Goal: Task Accomplishment & Management: Use online tool/utility

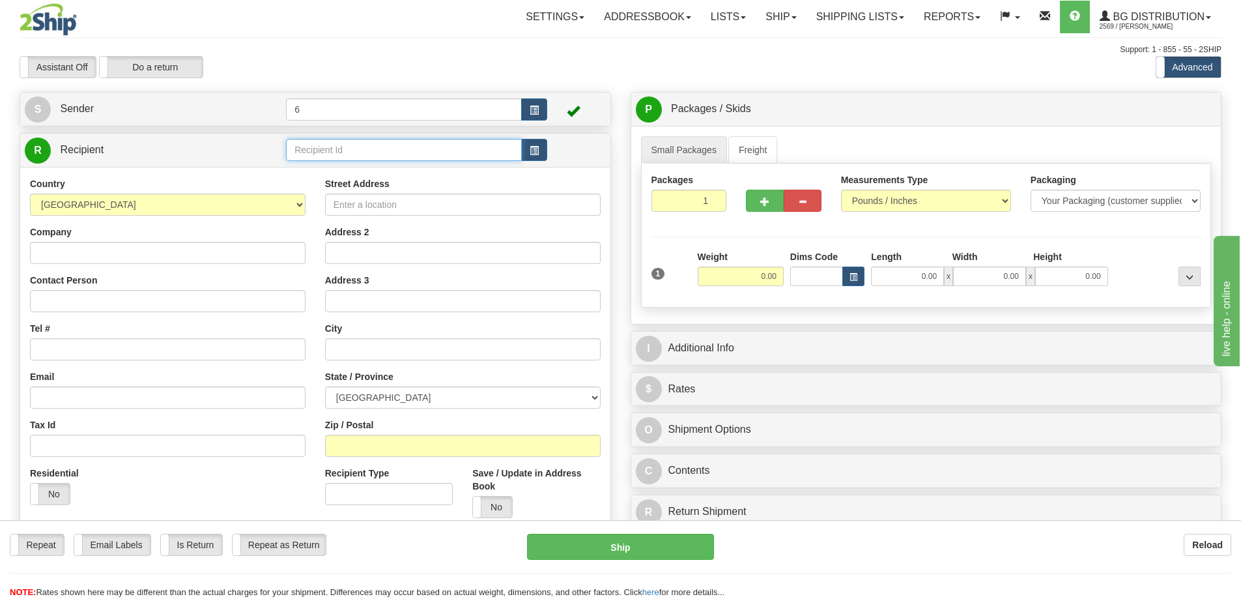
click at [352, 152] on input "text" at bounding box center [404, 150] width 236 height 22
click at [340, 171] on div "42020" at bounding box center [402, 172] width 224 height 14
type input "42020"
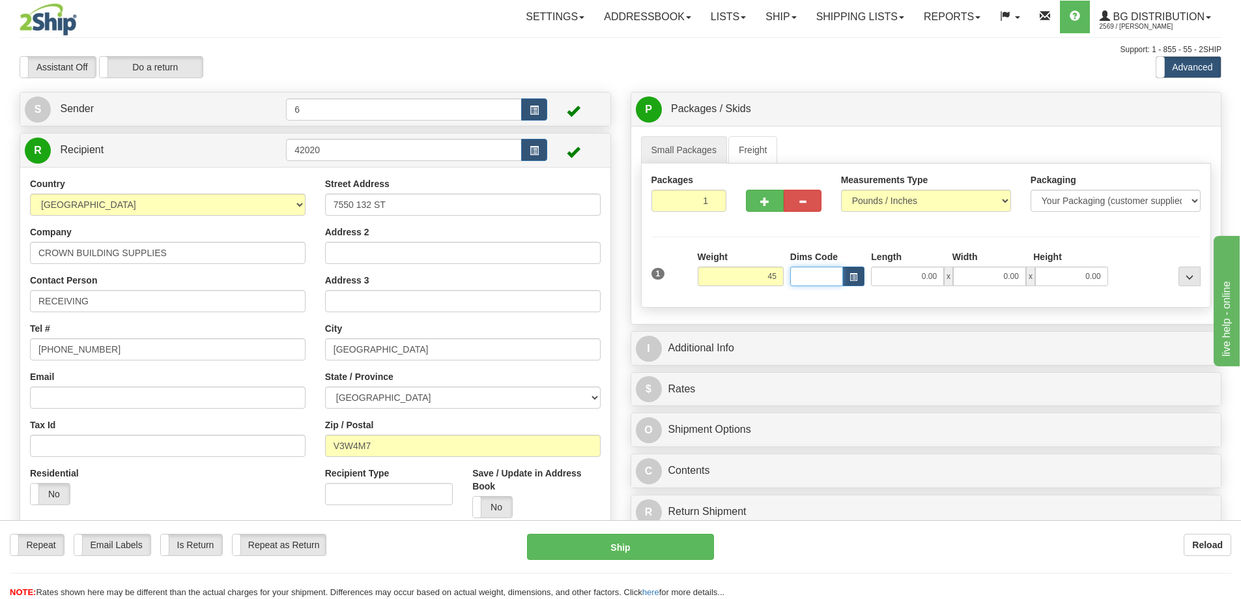
type input "45.00"
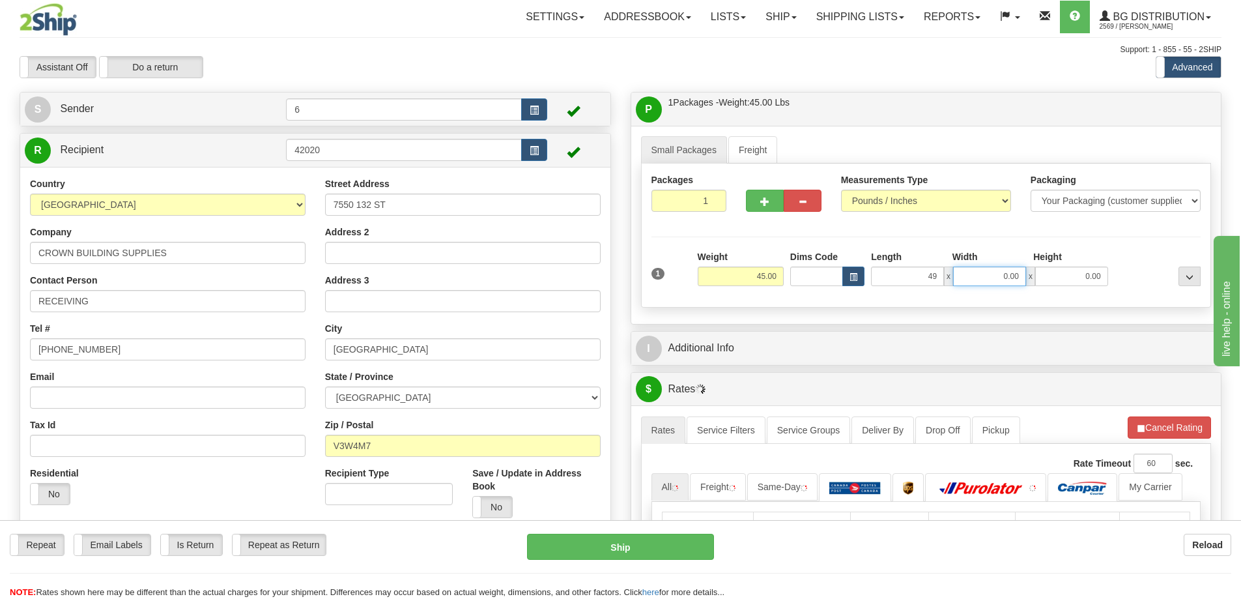
type input "49.00"
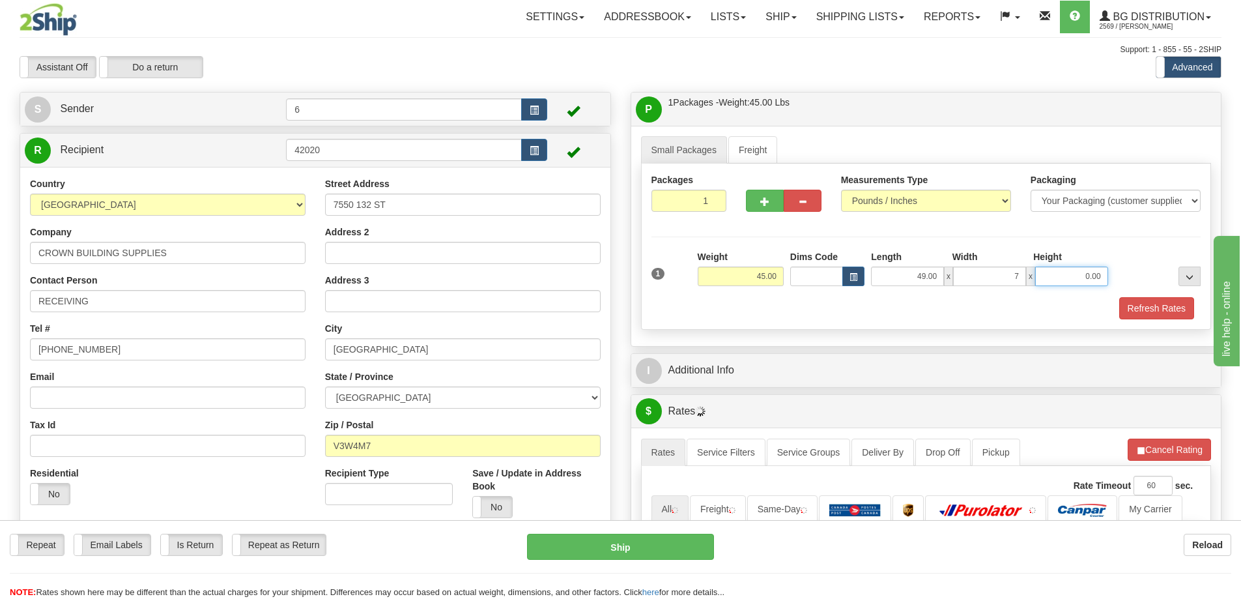
type input "7.00"
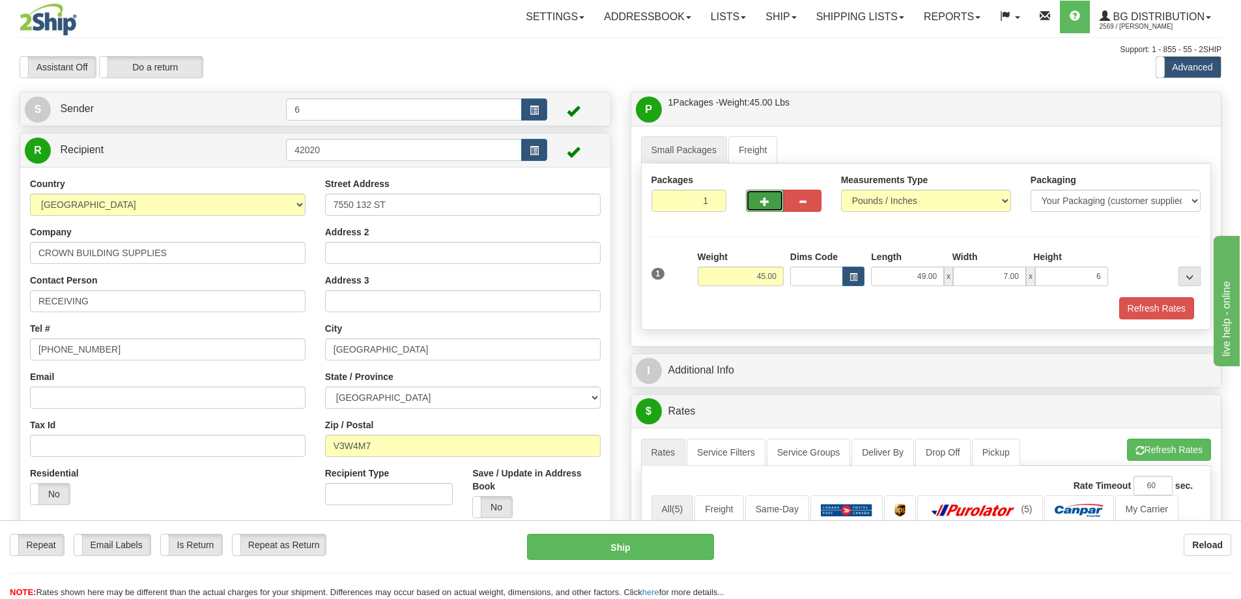
type input "6.00"
click at [775, 208] on button "button" at bounding box center [765, 201] width 38 height 22
radio input "true"
type input "2"
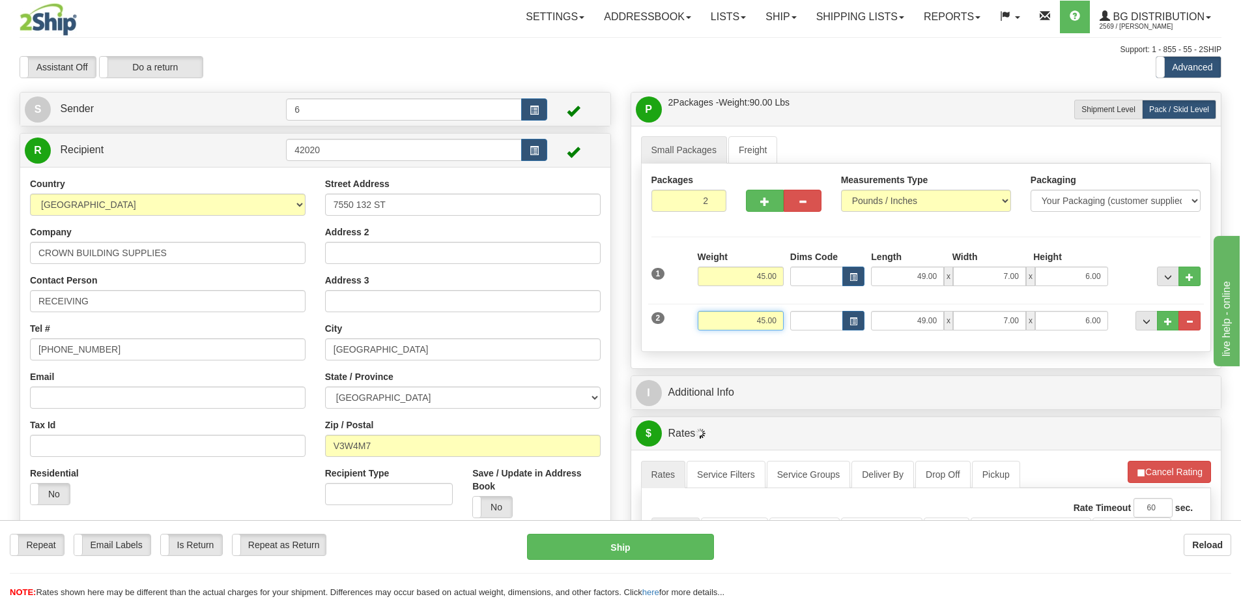
drag, startPoint x: 766, startPoint y: 315, endPoint x: 736, endPoint y: 303, distance: 32.4
click at [736, 312] on input "45.00" at bounding box center [741, 321] width 86 height 20
type input "8.00"
type input "74.00"
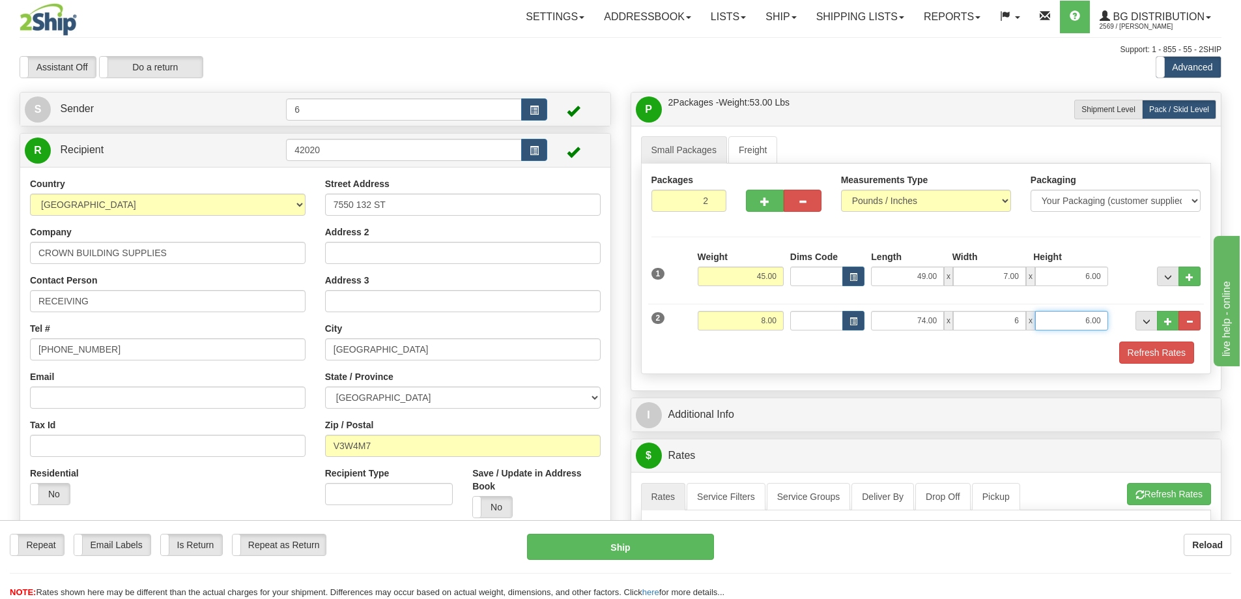
type input "6.00"
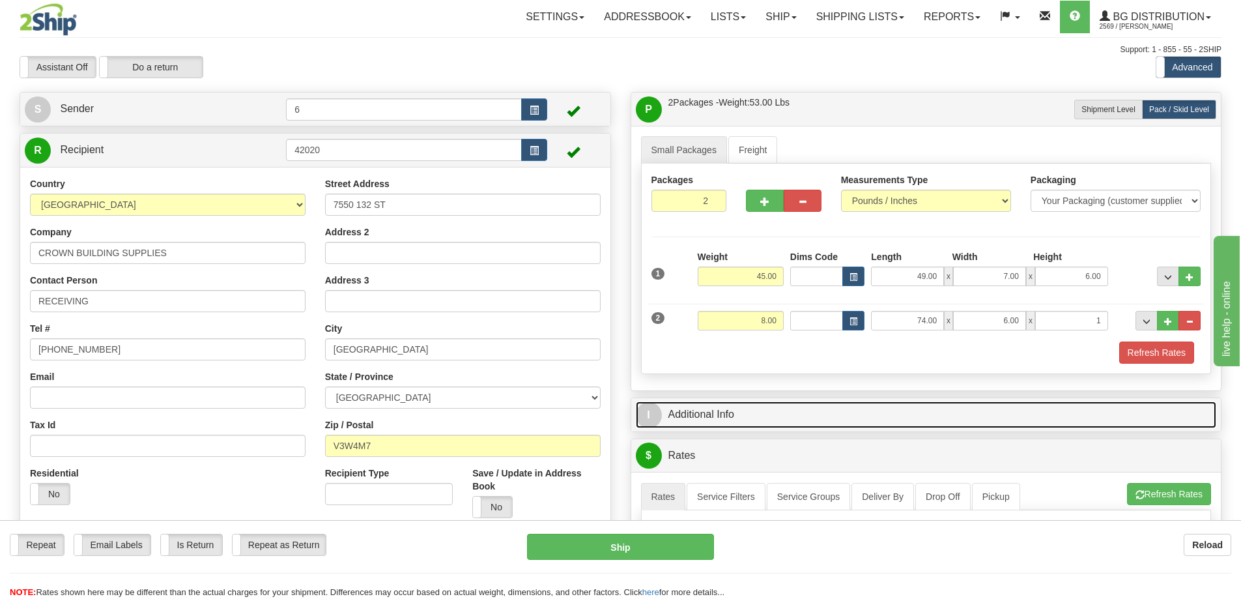
type input "1.00"
click at [726, 416] on link "I Additional Info" at bounding box center [926, 414] width 581 height 27
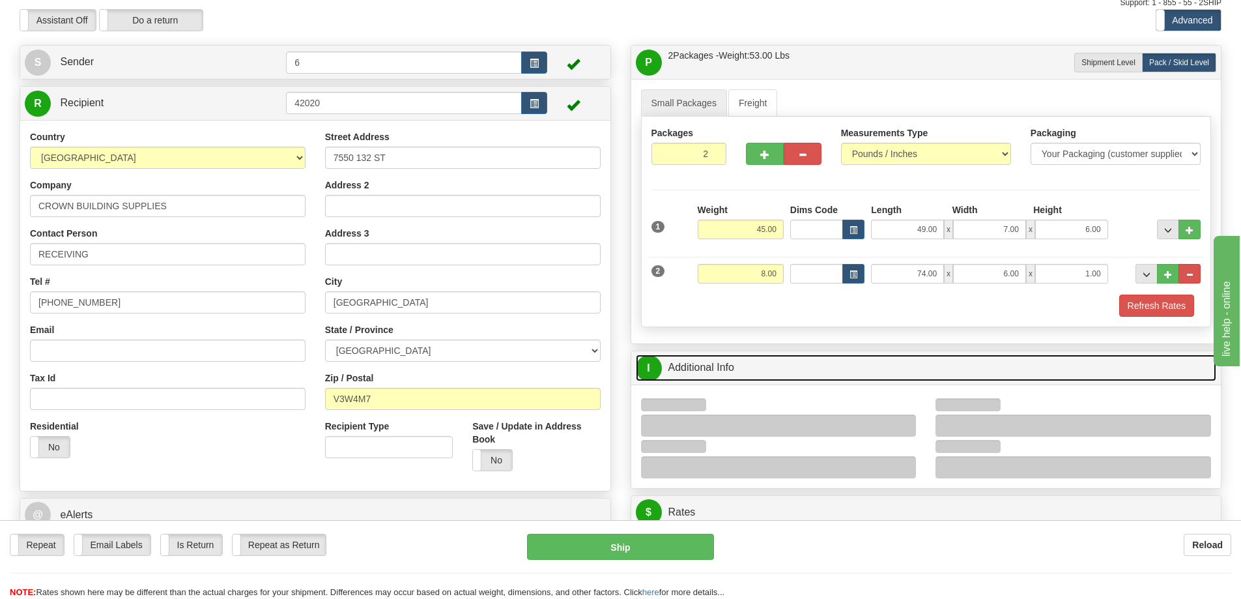
scroll to position [65, 0]
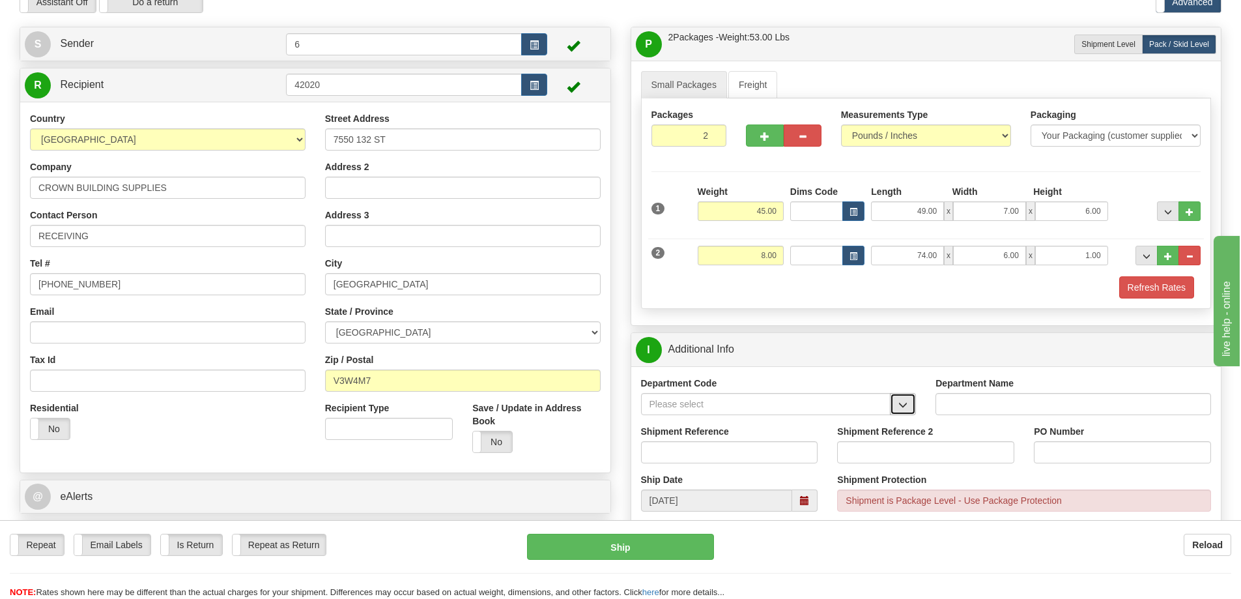
click at [905, 401] on span "button" at bounding box center [903, 405] width 9 height 8
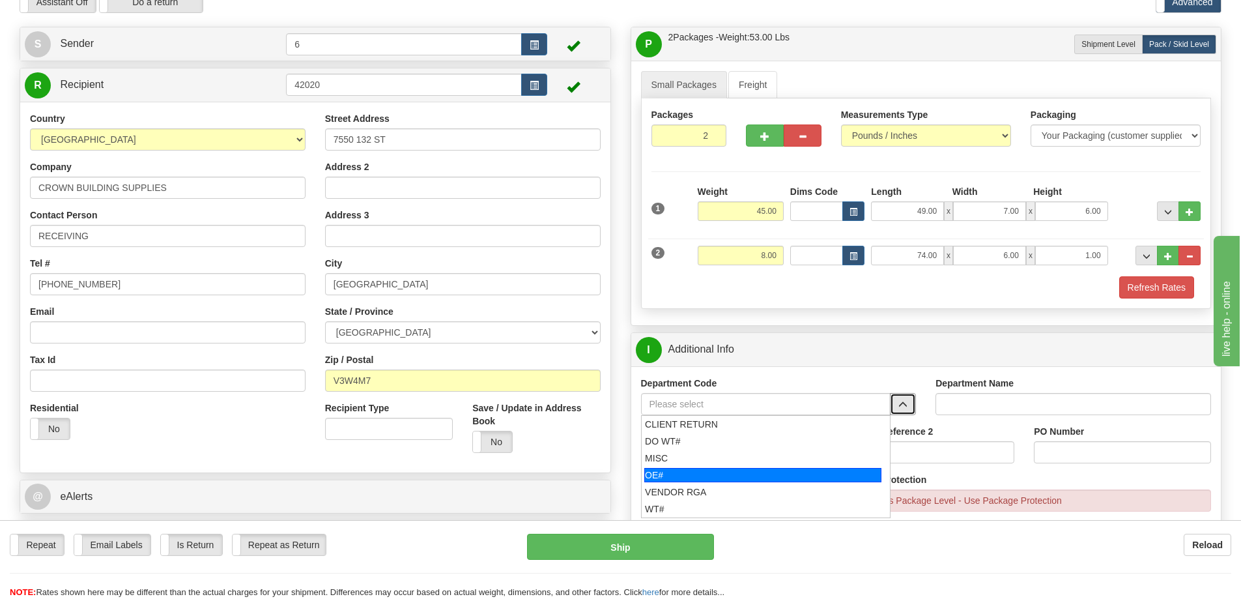
click at [786, 473] on div "OE#" at bounding box center [762, 475] width 237 height 14
type input "OE#"
type input "ORDERS"
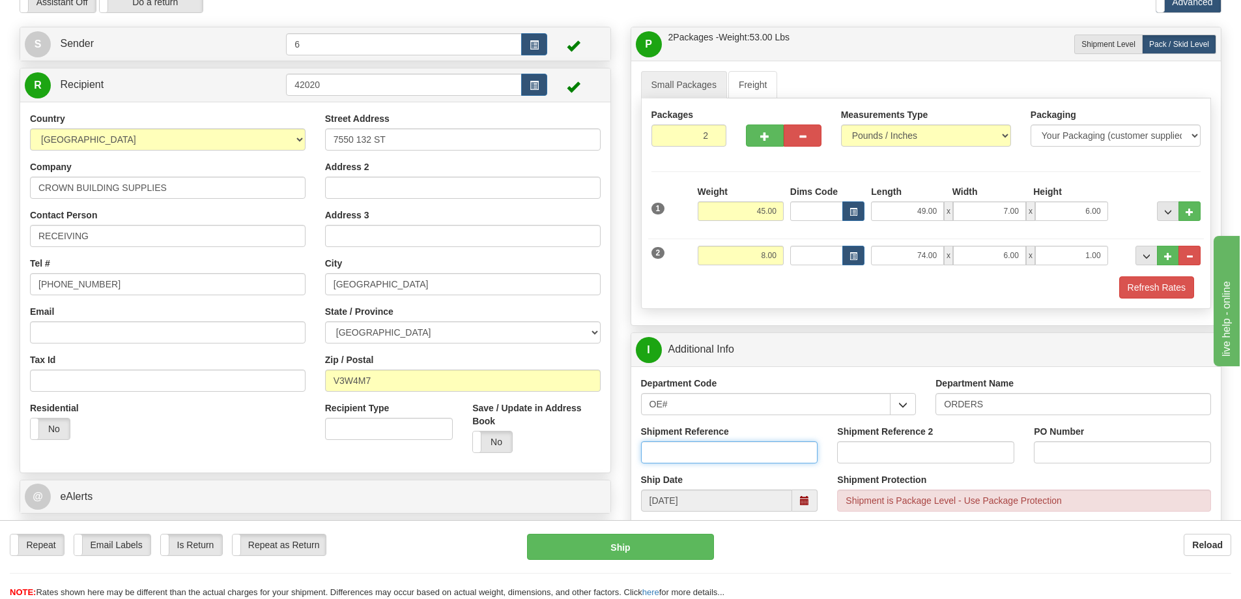
click at [797, 455] on input "Shipment Reference" at bounding box center [729, 452] width 177 height 22
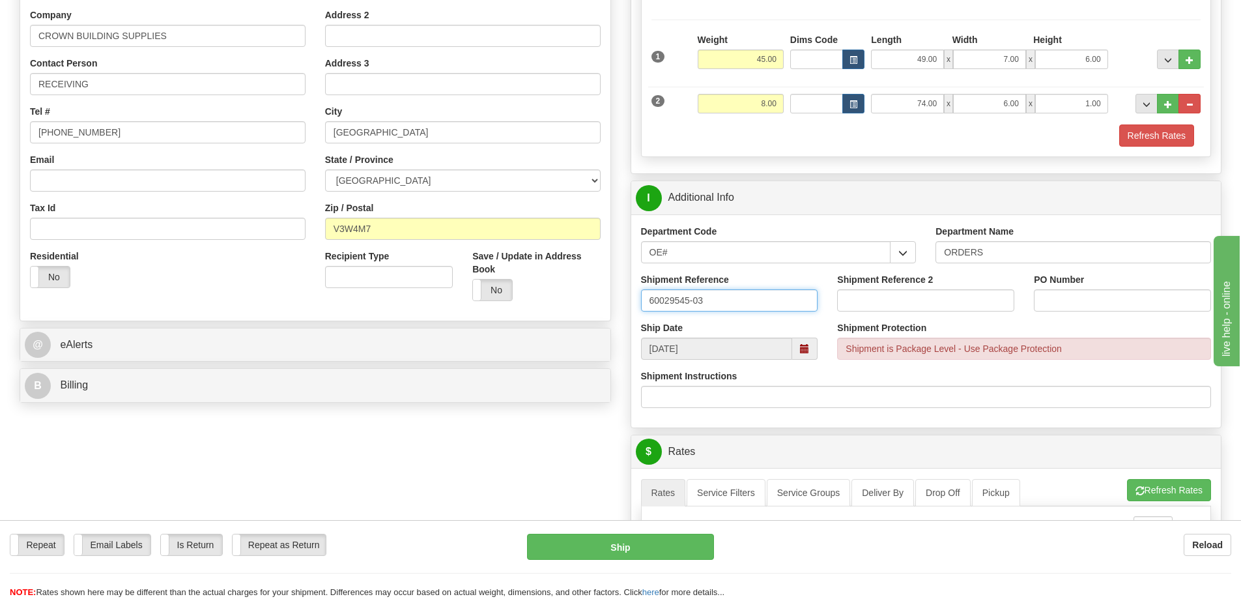
scroll to position [261, 0]
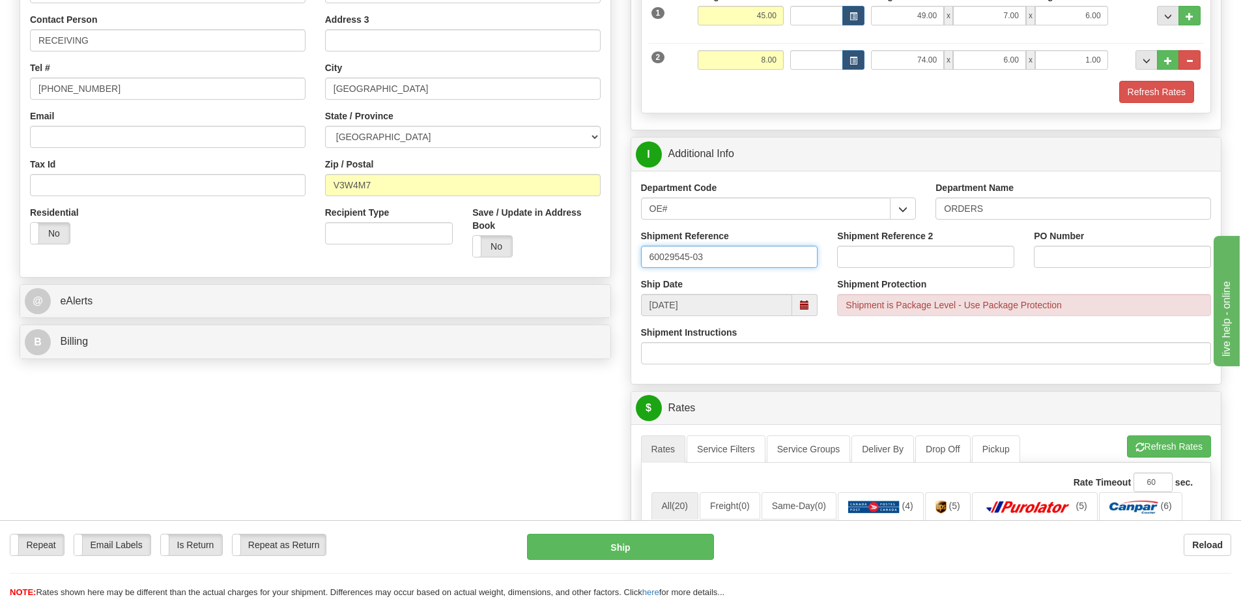
type input "60029545-03"
click at [1053, 270] on div "PO Number" at bounding box center [1122, 253] width 197 height 48
click at [1050, 262] on input "PO Number" at bounding box center [1122, 257] width 177 height 22
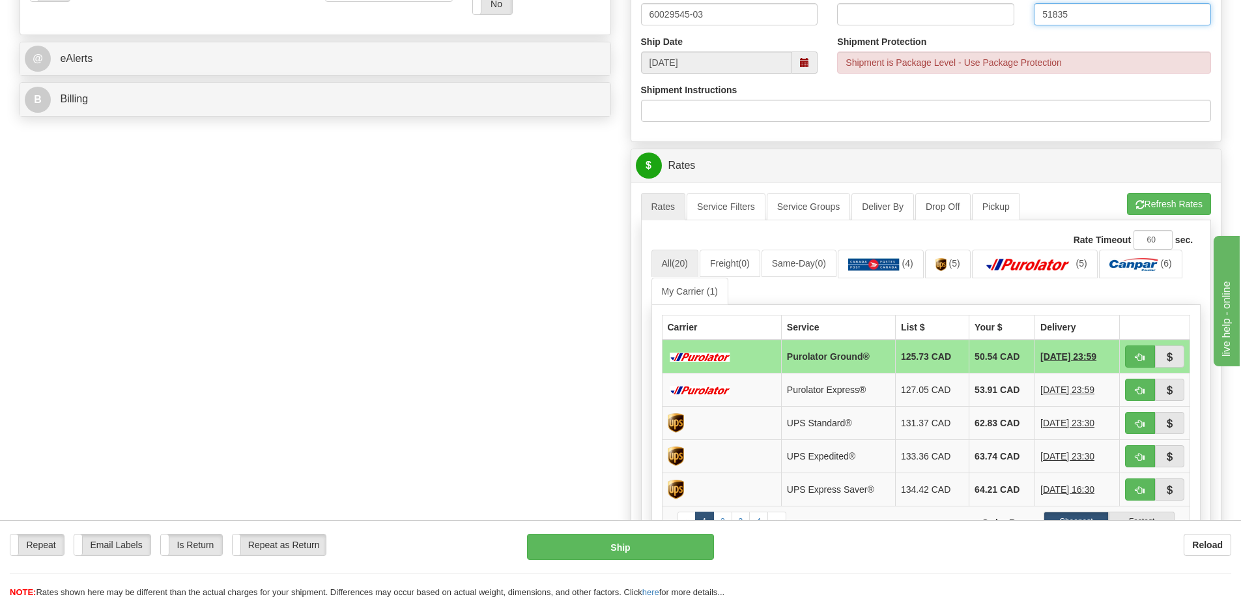
scroll to position [521, 0]
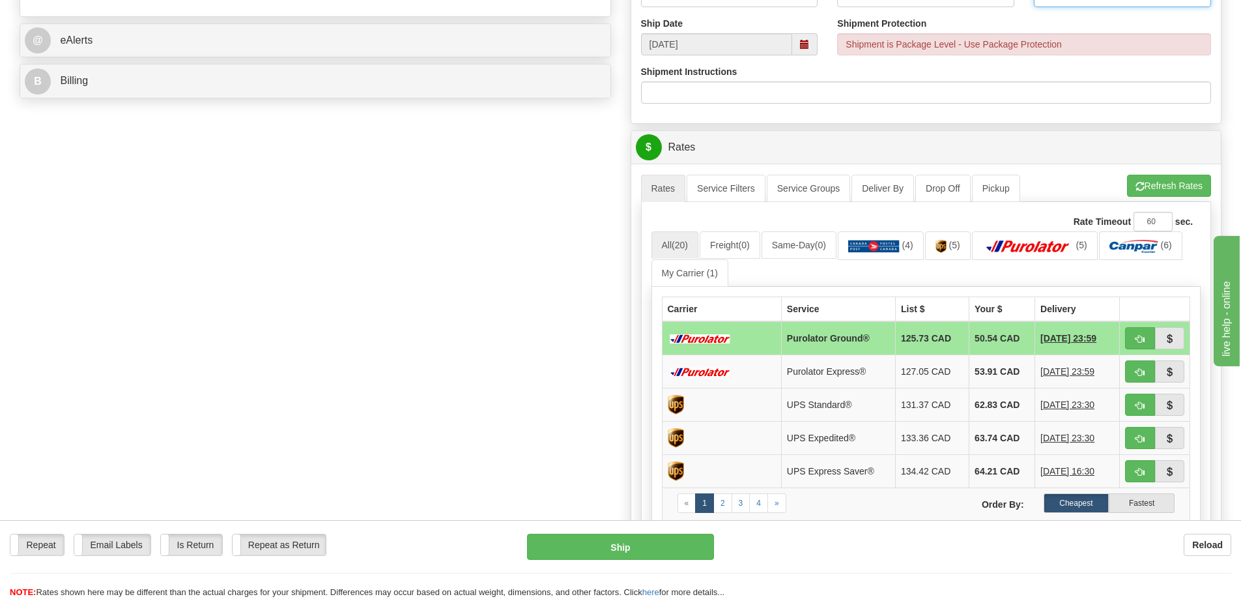
type input "51835"
